Goal: Find contact information

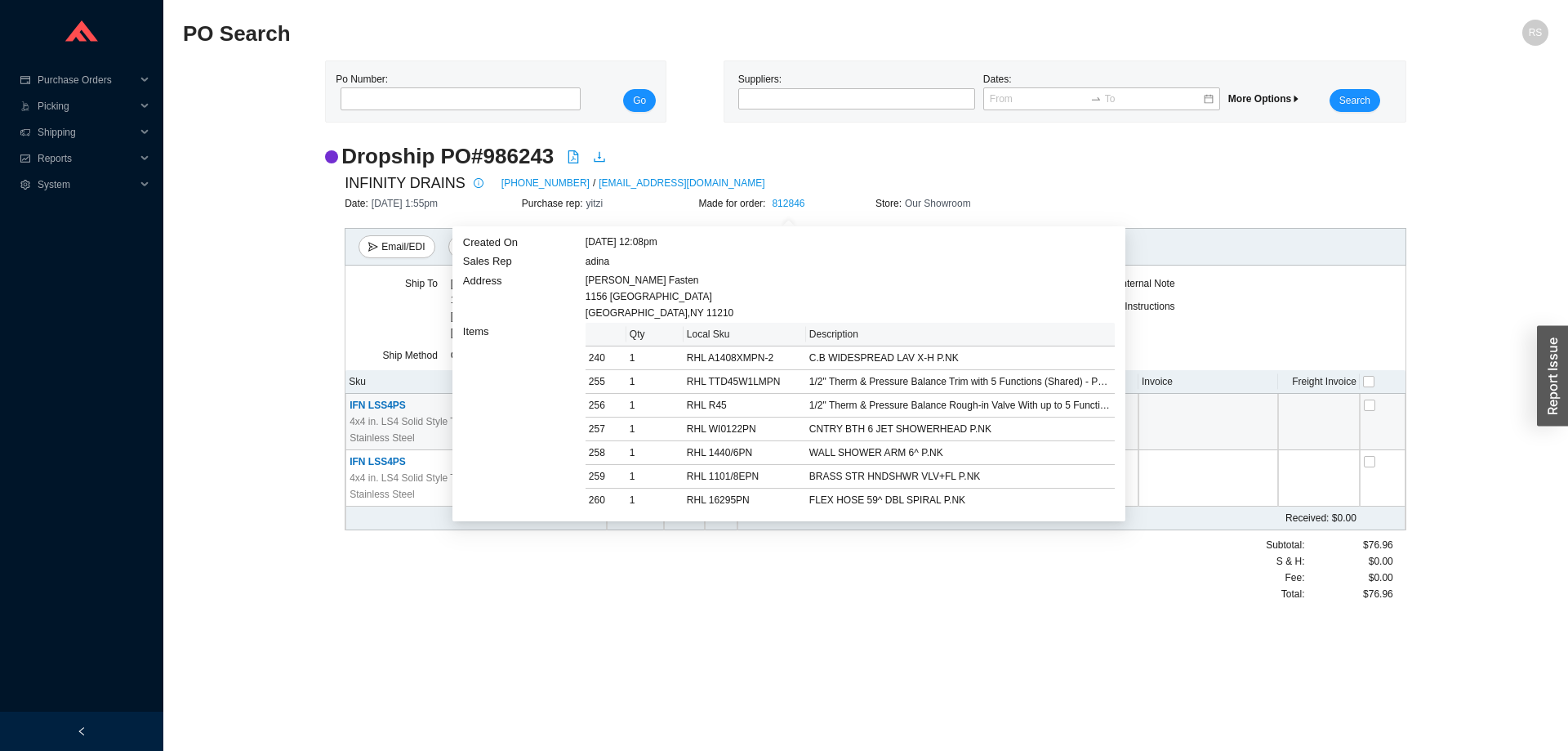
click at [1013, 161] on div "Dropship PO # 986243" at bounding box center [866, 157] width 1081 height 28
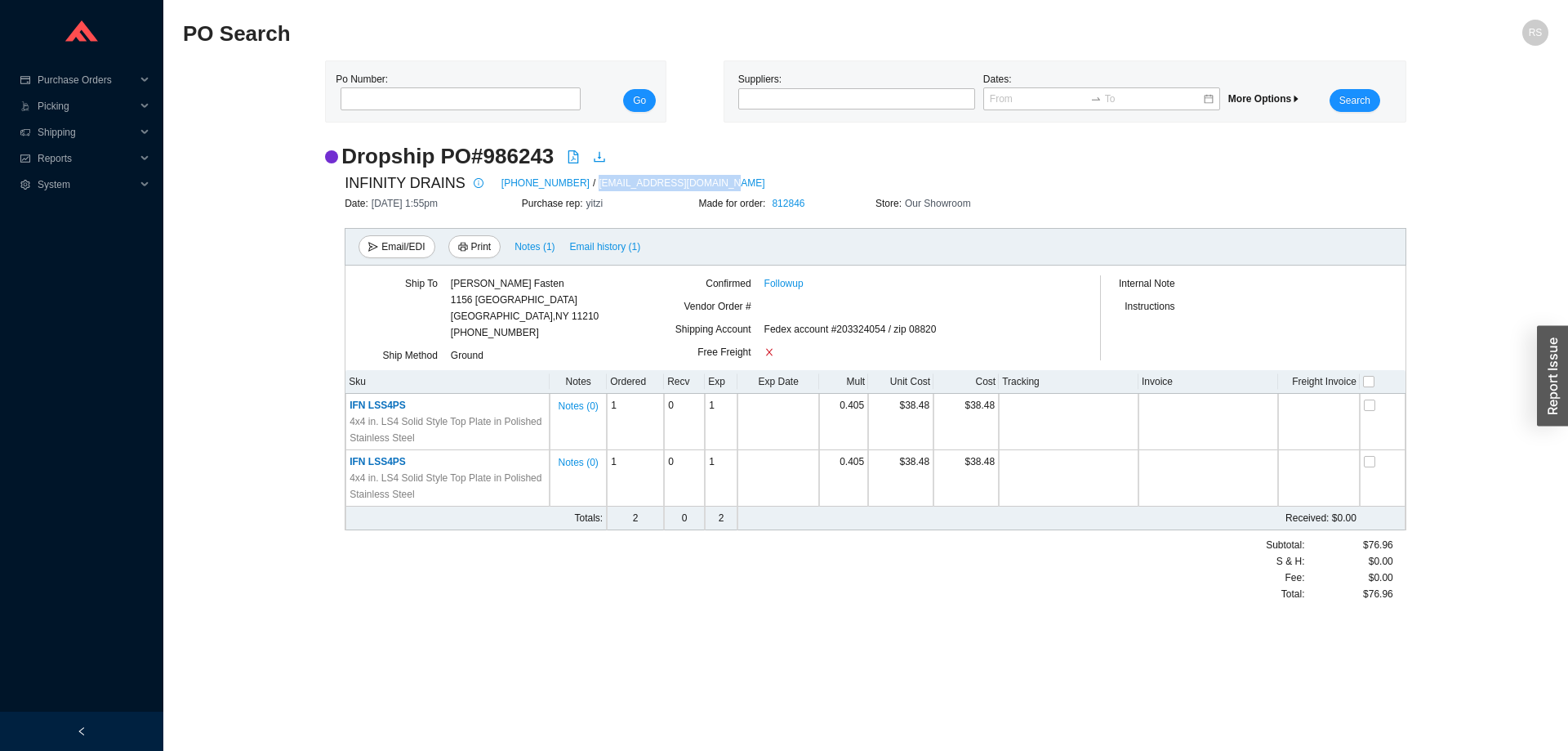
drag, startPoint x: 679, startPoint y: 180, endPoint x: 561, endPoint y: 183, distance: 118.0
click at [561, 183] on div "INFINITY DRAINS [PHONE_NUMBER] / [EMAIL_ADDRESS][DOMAIN_NAME]" at bounding box center [875, 183] width 1062 height 25
copy div "[EMAIL_ADDRESS][DOMAIN_NAME]"
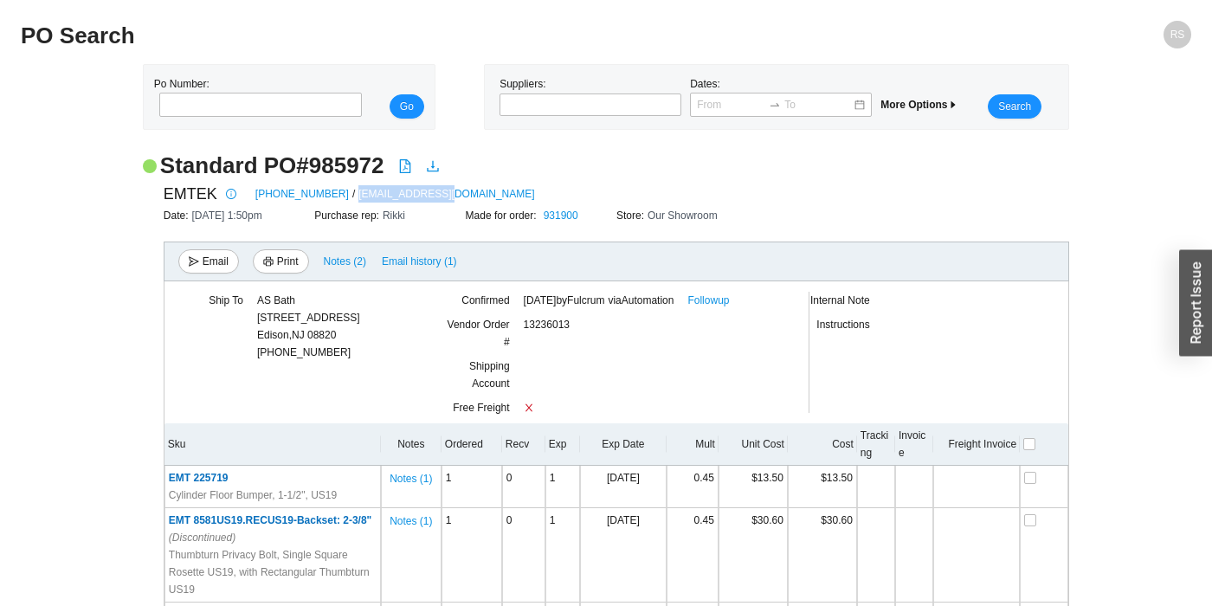
drag, startPoint x: 414, startPoint y: 191, endPoint x: 324, endPoint y: 195, distance: 90.1
click at [324, 195] on div "EMTEK 800-356-2741 / orders@emtek.com" at bounding box center [617, 194] width 906 height 26
copy link "orders@emtek.com"
